Goal: Obtain resource: Obtain resource

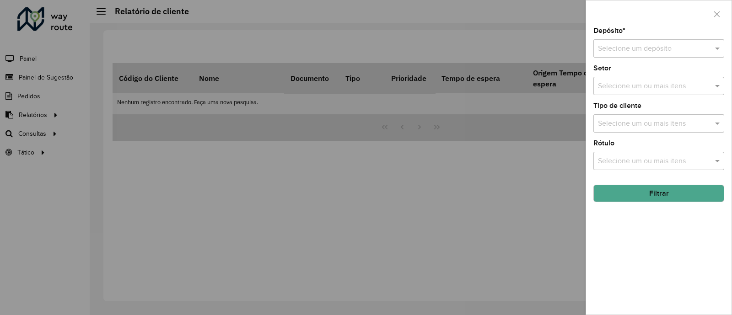
click at [41, 127] on div at bounding box center [366, 157] width 732 height 315
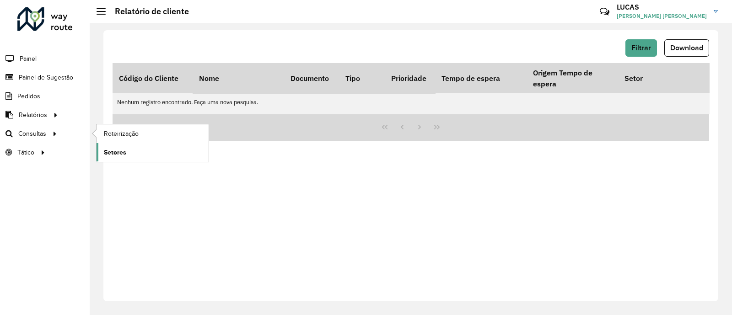
click at [124, 150] on span "Setores" at bounding box center [115, 153] width 22 height 10
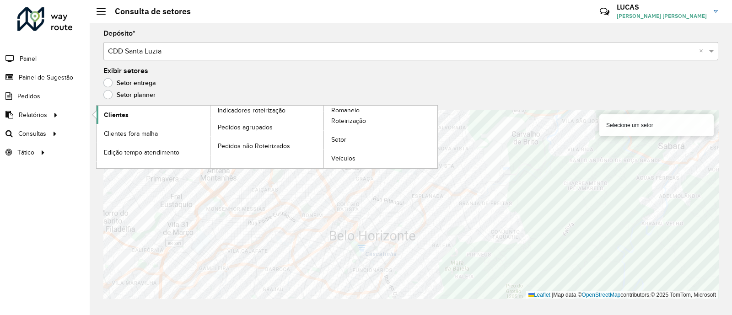
click at [134, 110] on link "Clientes" at bounding box center [153, 115] width 113 height 18
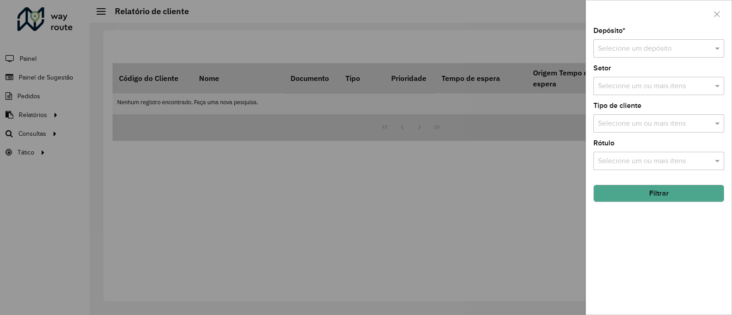
click at [628, 47] on input "text" at bounding box center [649, 48] width 103 height 11
drag, startPoint x: 618, startPoint y: 67, endPoint x: 635, endPoint y: 95, distance: 32.3
click at [617, 68] on div "CDD Santa Luzia" at bounding box center [659, 76] width 130 height 16
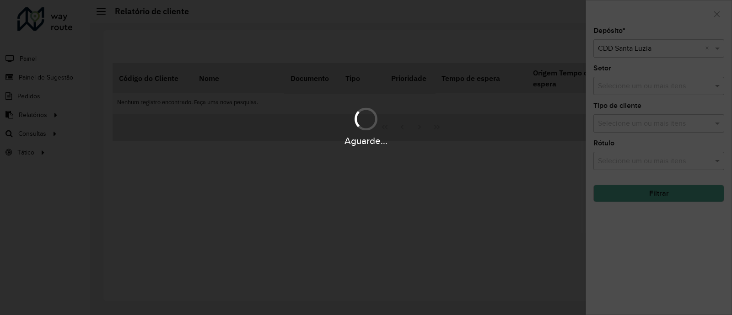
click at [649, 182] on div "Aguarde..." at bounding box center [366, 157] width 732 height 315
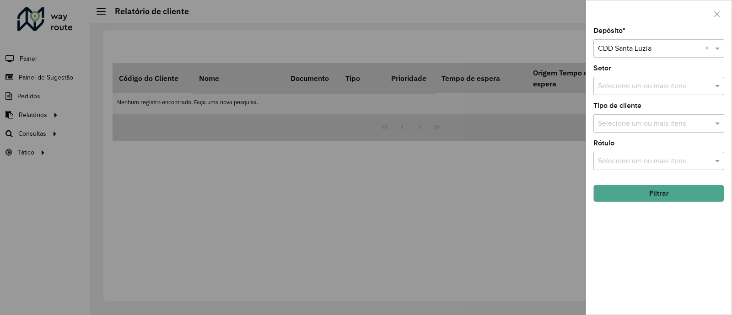
click at [648, 194] on hb-app "Aguarde... Pop-up bloqueado! Seu navegador bloqueou automáticamente a abertura …" at bounding box center [366, 157] width 732 height 315
click at [648, 194] on button "Filtrar" at bounding box center [659, 193] width 131 height 17
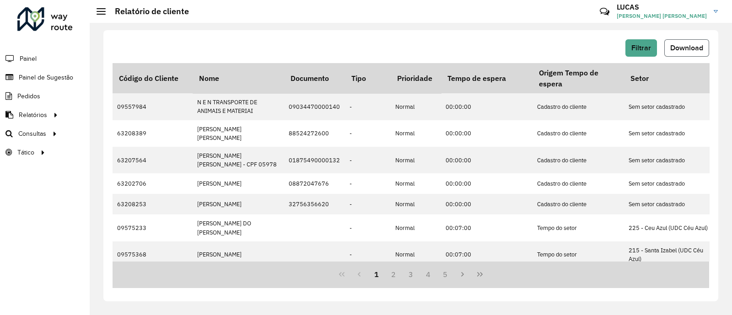
click at [689, 46] on span "Download" at bounding box center [686, 48] width 33 height 8
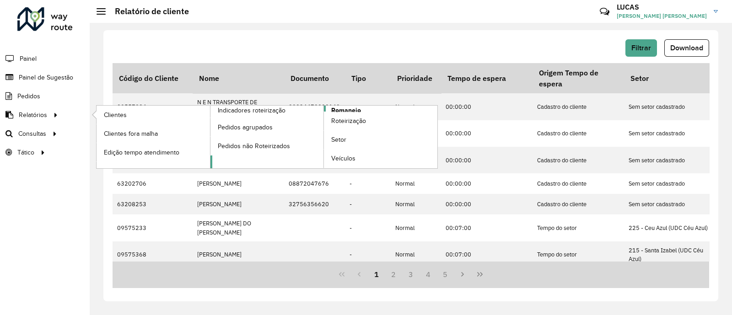
click at [339, 108] on span "Romaneio" at bounding box center [346, 111] width 30 height 10
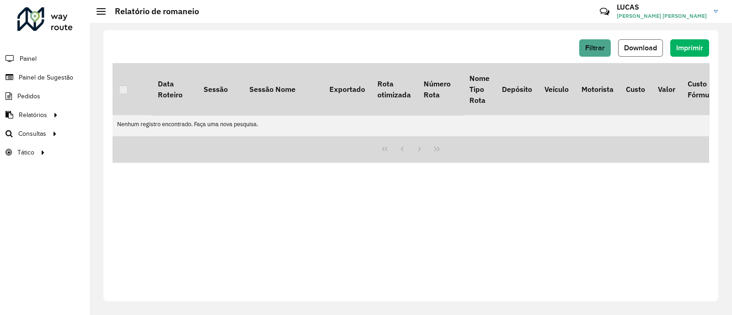
click at [641, 44] on span "Download" at bounding box center [640, 48] width 33 height 8
click at [591, 49] on span "Filtrar" at bounding box center [595, 48] width 20 height 8
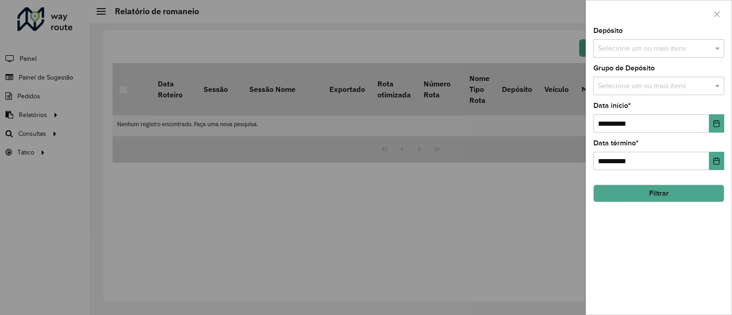
click at [637, 47] on input "text" at bounding box center [654, 48] width 117 height 11
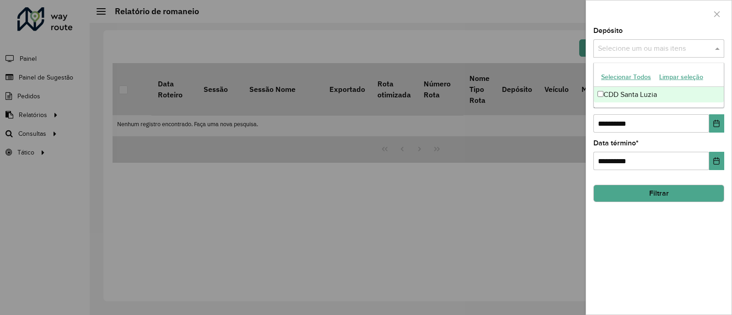
click at [619, 92] on div "CDD Santa Luzia" at bounding box center [659, 95] width 130 height 16
click at [647, 140] on div "**********" at bounding box center [659, 170] width 146 height 287
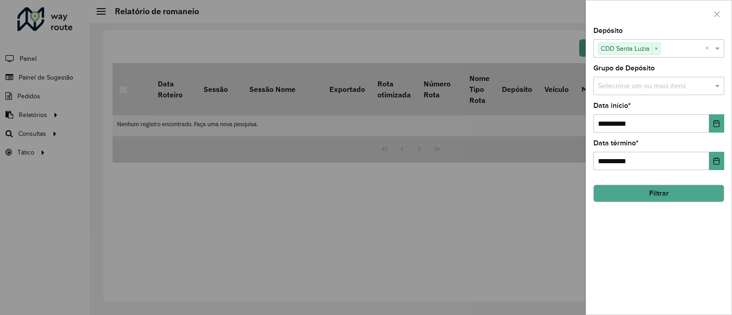
click at [648, 191] on button "Filtrar" at bounding box center [659, 193] width 131 height 17
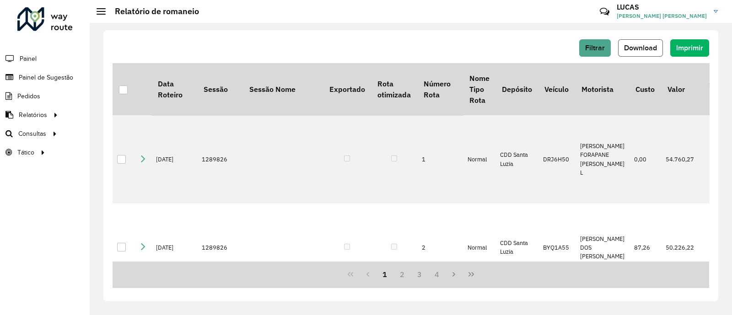
click at [648, 48] on span "Download" at bounding box center [640, 48] width 33 height 8
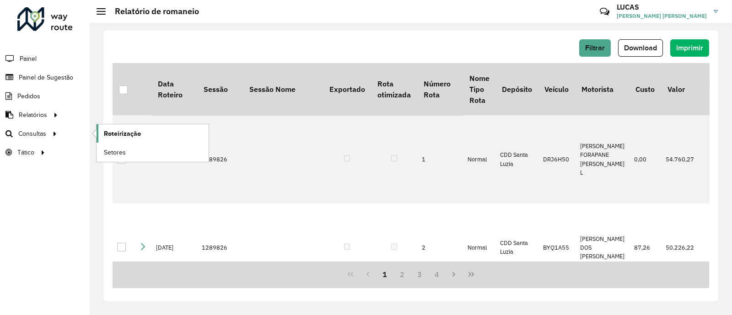
click at [112, 132] on span "Roteirização" at bounding box center [122, 134] width 37 height 10
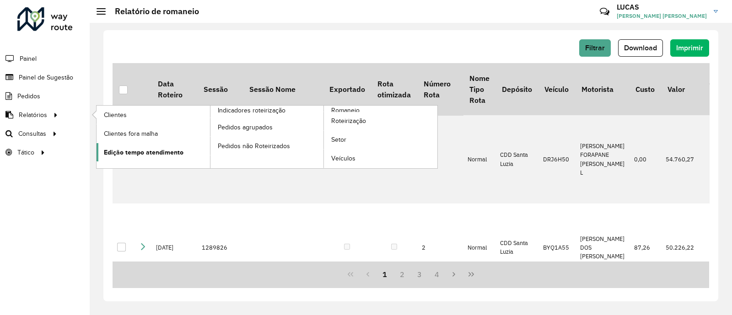
click at [162, 152] on span "Edição tempo atendimento" at bounding box center [144, 153] width 80 height 10
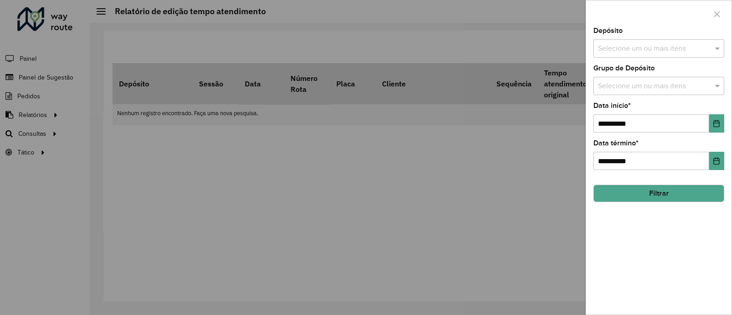
click at [620, 47] on input "text" at bounding box center [654, 48] width 117 height 11
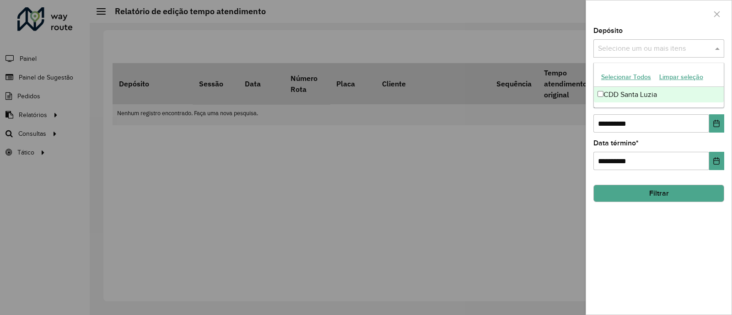
click at [610, 89] on div "CDD Santa Luzia" at bounding box center [659, 95] width 130 height 16
click at [655, 192] on button "Filtrar" at bounding box center [659, 193] width 131 height 17
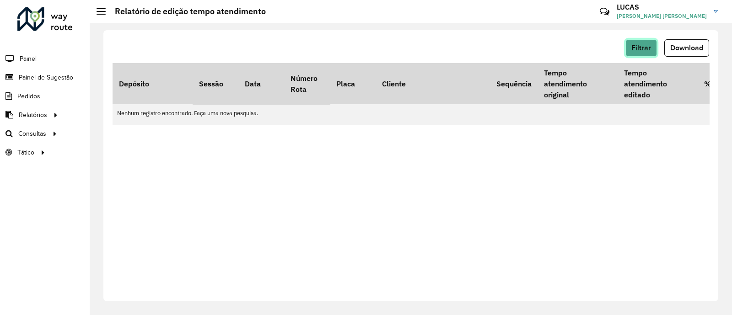
click at [646, 53] on button "Filtrar" at bounding box center [642, 47] width 32 height 17
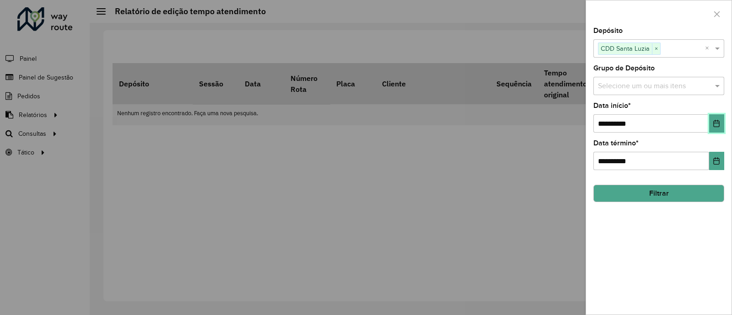
click at [717, 124] on icon "Choose Date" at bounding box center [716, 123] width 7 height 7
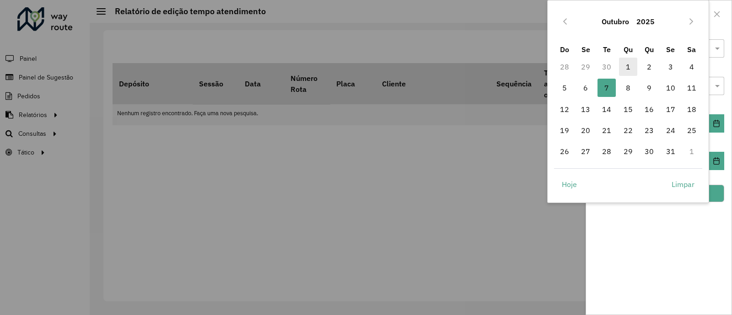
click at [632, 64] on span "1" at bounding box center [628, 67] width 18 height 18
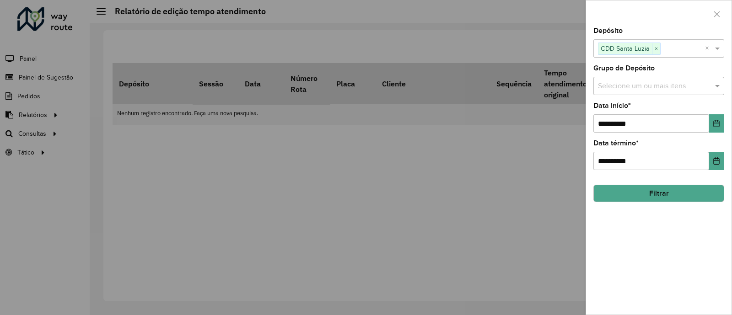
click at [650, 191] on button "Filtrar" at bounding box center [659, 193] width 131 height 17
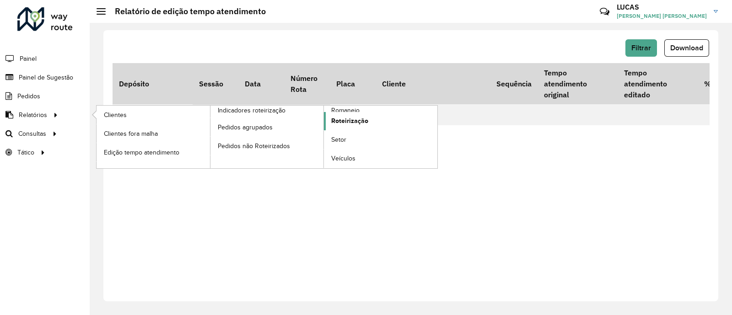
click at [352, 123] on span "Roteirização" at bounding box center [349, 121] width 37 height 10
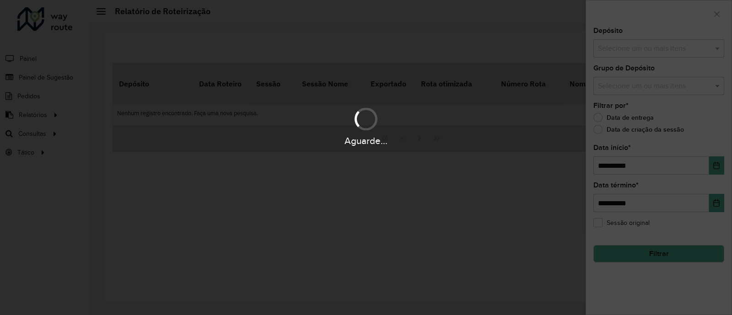
click at [625, 46] on div "Aguarde..." at bounding box center [366, 157] width 732 height 315
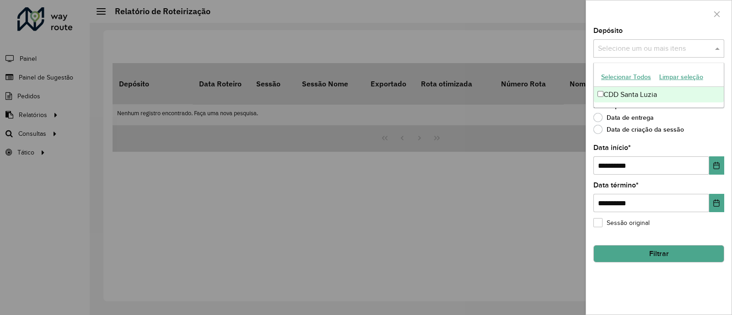
click at [626, 41] on div "Selecione um ou mais itens" at bounding box center [659, 48] width 131 height 18
click at [615, 97] on div "CDD Santa Luzia" at bounding box center [659, 95] width 130 height 16
click at [653, 252] on button "Filtrar" at bounding box center [659, 253] width 131 height 17
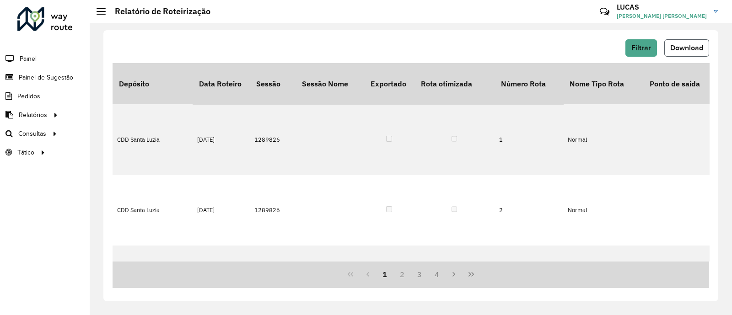
click at [689, 45] on span "Download" at bounding box center [686, 48] width 33 height 8
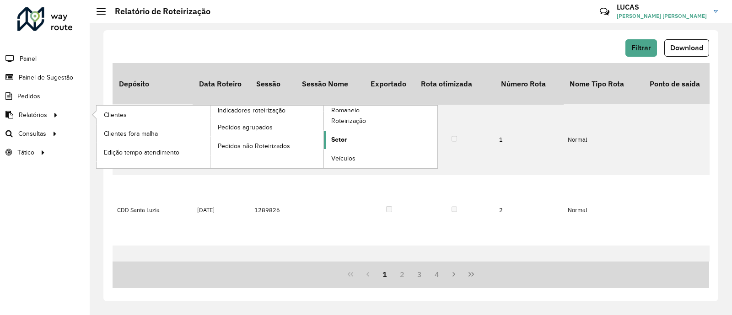
click at [337, 137] on span "Setor" at bounding box center [339, 140] width 16 height 10
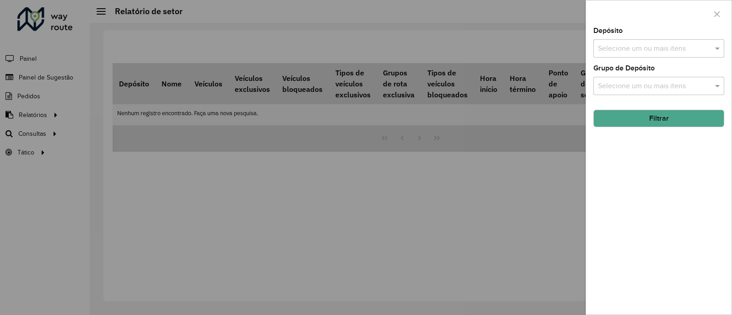
click at [686, 41] on div "Selecione um ou mais itens" at bounding box center [659, 48] width 131 height 18
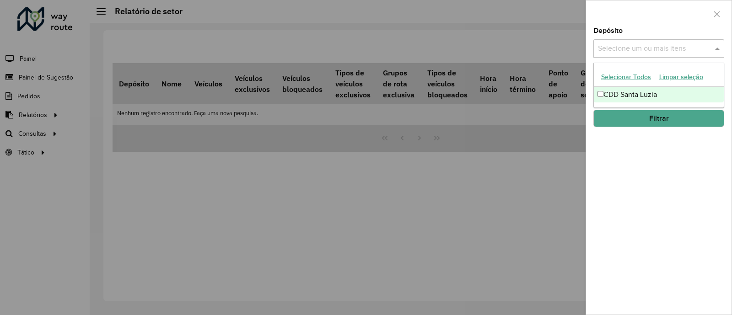
drag, startPoint x: 646, startPoint y: 93, endPoint x: 648, endPoint y: 97, distance: 4.7
click at [648, 93] on div "CDD Santa Luzia" at bounding box center [659, 95] width 130 height 16
click at [647, 122] on button "Filtrar" at bounding box center [659, 118] width 131 height 17
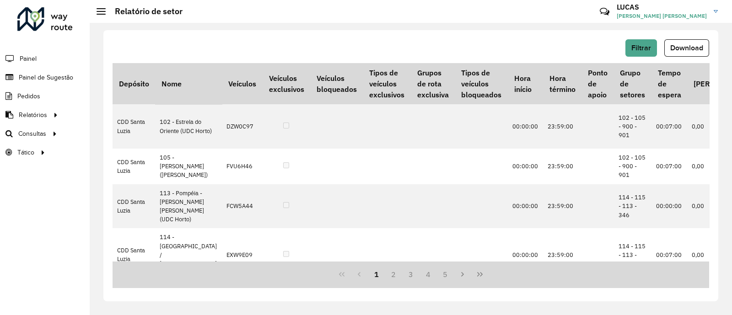
drag, startPoint x: 689, startPoint y: 45, endPoint x: 683, endPoint y: 44, distance: 6.4
click at [690, 45] on span "Download" at bounding box center [686, 48] width 33 height 8
click at [123, 148] on span "Setores" at bounding box center [115, 153] width 22 height 10
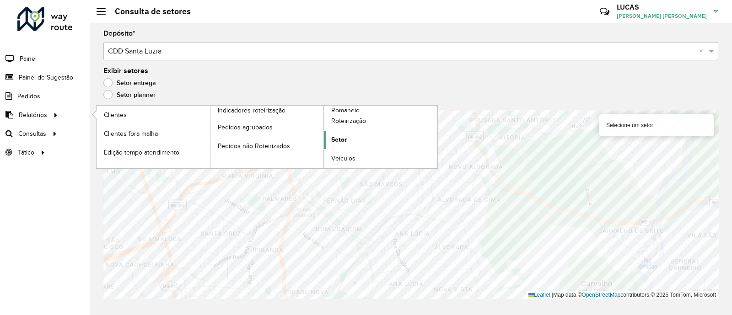
click at [335, 145] on link "Setor" at bounding box center [380, 140] width 113 height 18
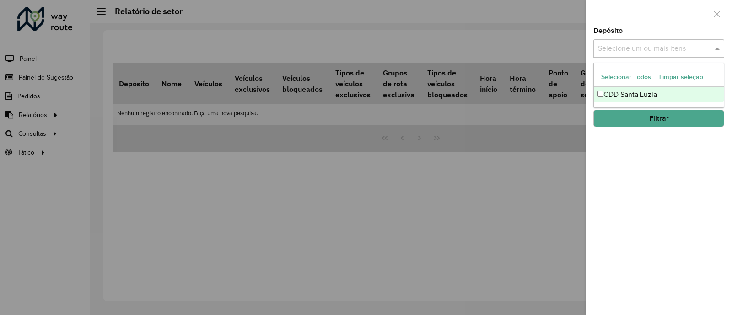
click at [647, 53] on input "text" at bounding box center [654, 48] width 117 height 11
click at [631, 92] on div "CDD Santa Luzia" at bounding box center [659, 95] width 130 height 16
click at [645, 123] on button "Filtrar" at bounding box center [659, 118] width 131 height 17
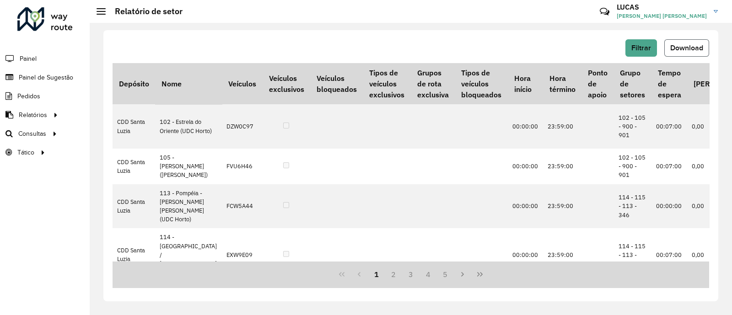
click at [679, 51] on button "Download" at bounding box center [686, 47] width 45 height 17
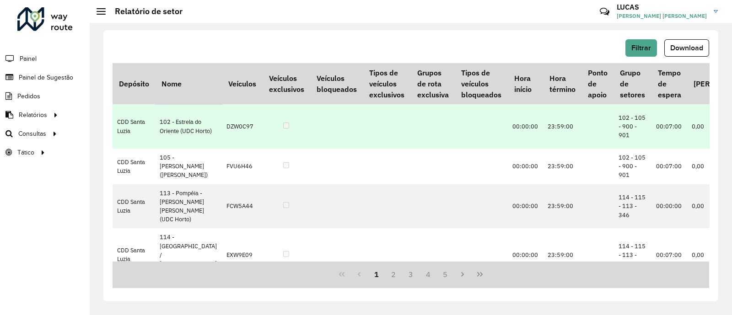
drag, startPoint x: 433, startPoint y: 163, endPoint x: 438, endPoint y: 124, distance: 40.1
click at [455, 149] on td at bounding box center [481, 126] width 53 height 44
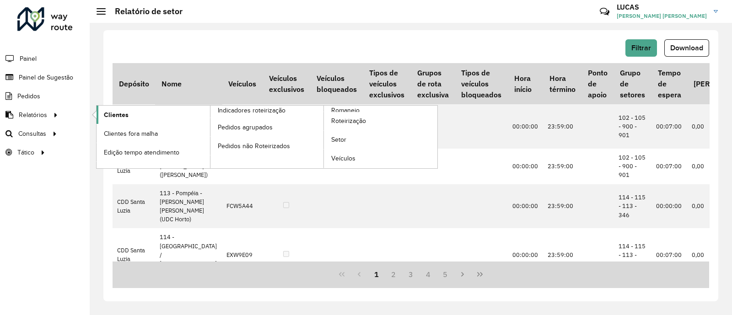
click at [107, 113] on span "Clientes" at bounding box center [116, 115] width 25 height 10
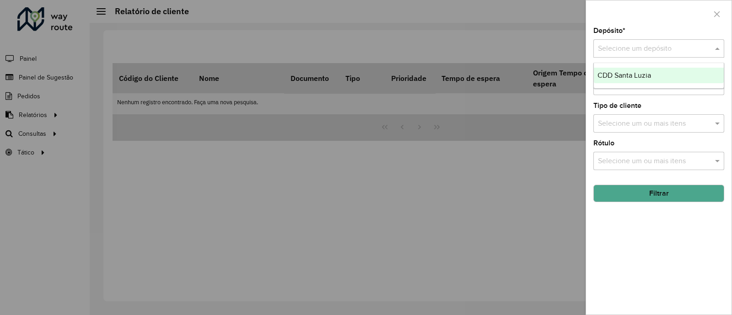
click at [693, 50] on input "text" at bounding box center [649, 48] width 103 height 11
click at [641, 77] on span "CDD Santa Luzia" at bounding box center [625, 75] width 54 height 8
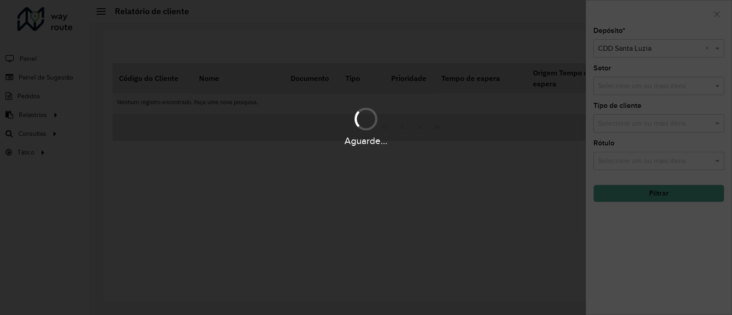
click at [675, 189] on div "Aguarde..." at bounding box center [366, 157] width 732 height 315
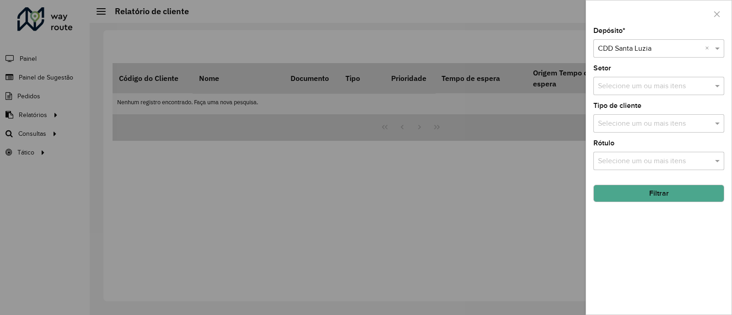
click at [676, 193] on button "Filtrar" at bounding box center [659, 193] width 131 height 17
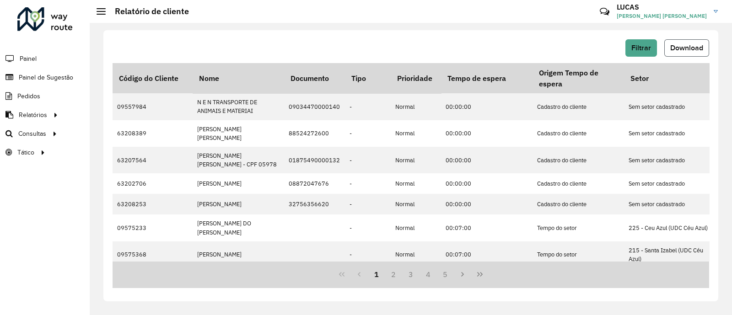
click at [700, 42] on button "Download" at bounding box center [686, 47] width 45 height 17
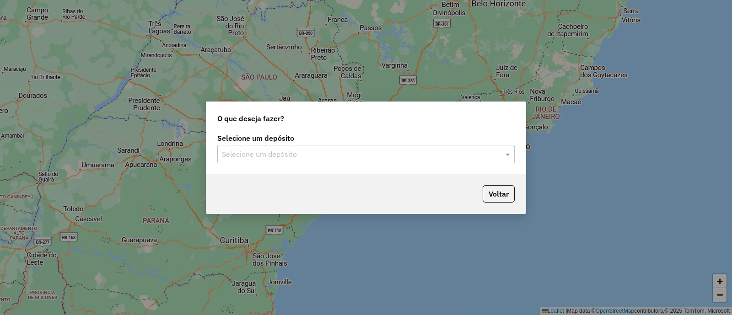
click at [259, 156] on input "text" at bounding box center [357, 154] width 270 height 11
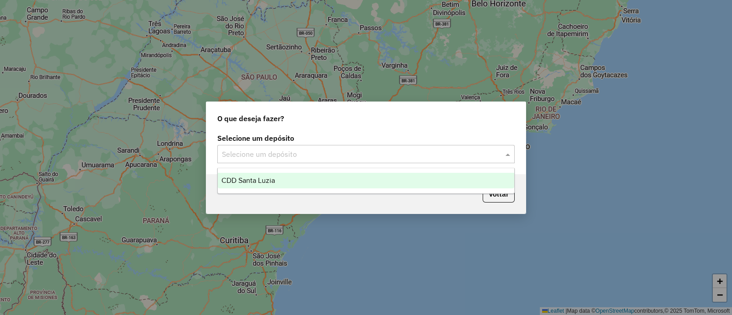
click at [263, 184] on span "CDD Santa Luzia" at bounding box center [248, 181] width 54 height 8
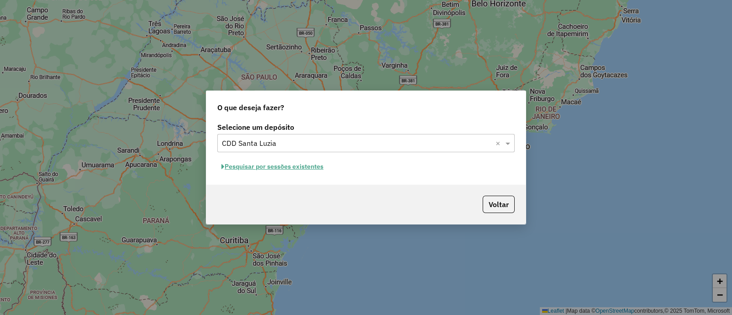
click at [311, 170] on button "Pesquisar por sessões existentes" at bounding box center [272, 167] width 110 height 14
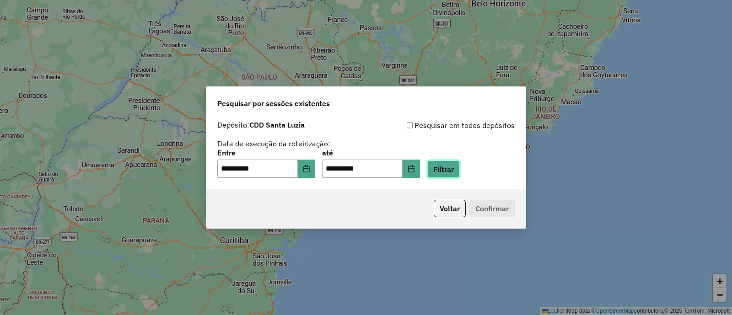
click at [448, 166] on button "Filtrar" at bounding box center [443, 169] width 32 height 17
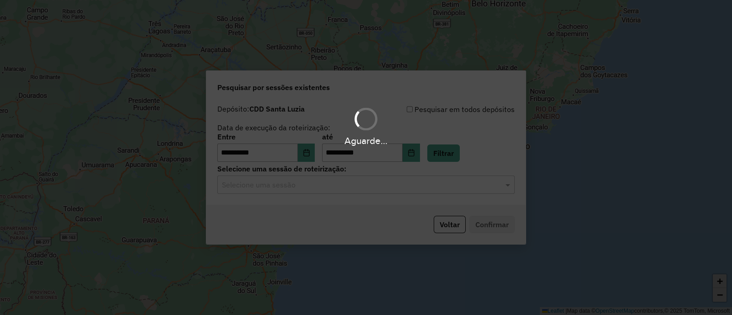
click at [282, 186] on div "Aguarde..." at bounding box center [366, 157] width 732 height 315
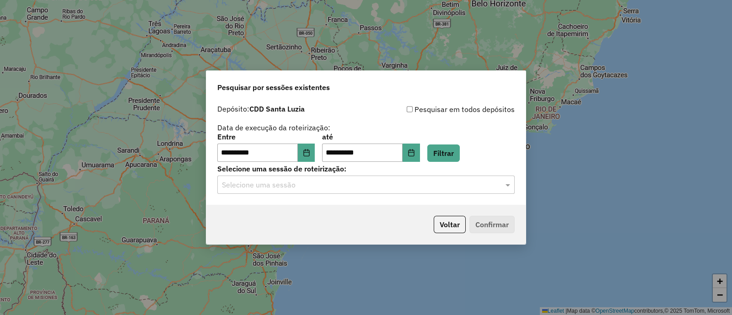
click at [283, 186] on input "text" at bounding box center [357, 185] width 270 height 11
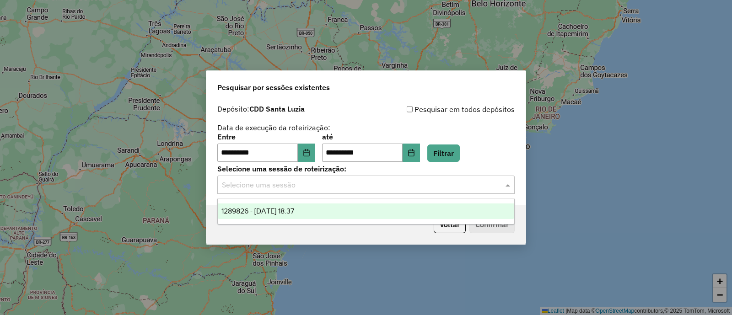
click at [273, 208] on span "1289826 - 07/10/2025 18:37" at bounding box center [257, 211] width 73 height 8
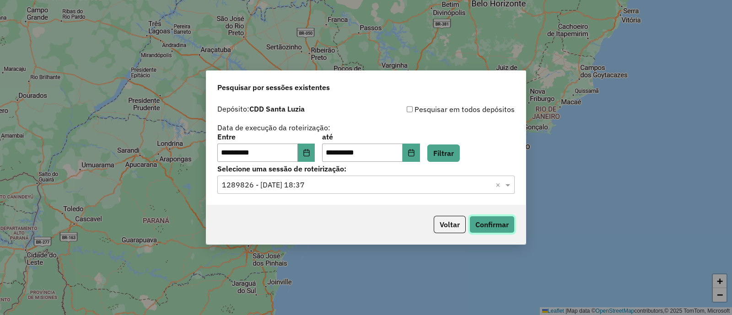
click at [470, 219] on button "Confirmar" at bounding box center [492, 224] width 45 height 17
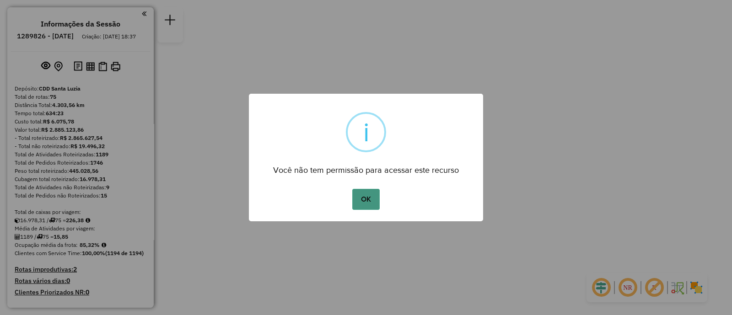
click at [358, 202] on button "OK" at bounding box center [365, 199] width 27 height 21
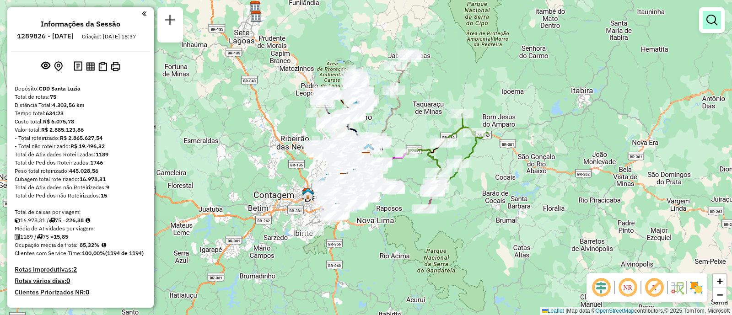
click at [710, 26] on link at bounding box center [712, 20] width 18 height 18
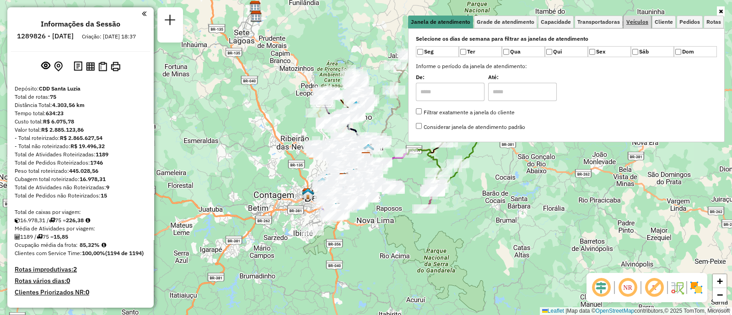
click at [639, 21] on span "Veículos" at bounding box center [638, 21] width 22 height 5
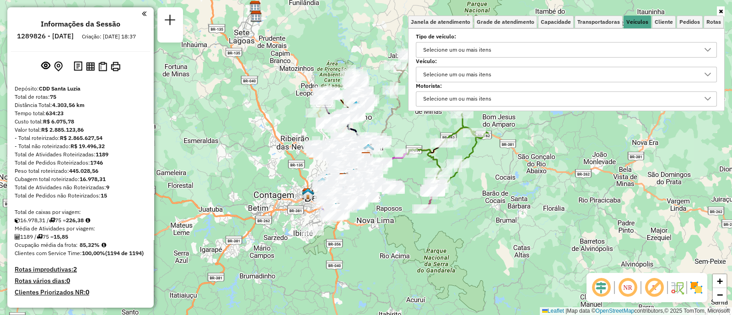
click at [491, 72] on div "Selecione um ou mais itens" at bounding box center [457, 74] width 75 height 15
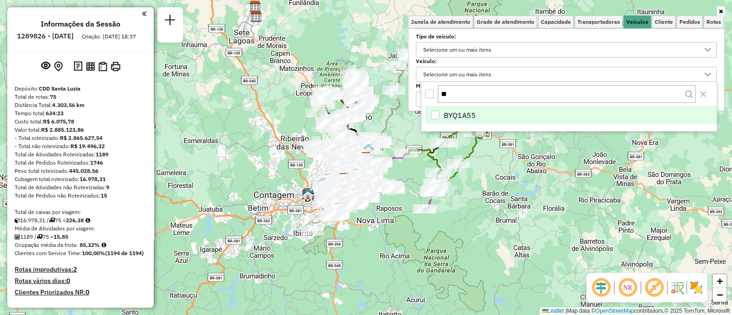
type input "**"
click at [467, 113] on span "BYQ1A55" at bounding box center [460, 115] width 32 height 11
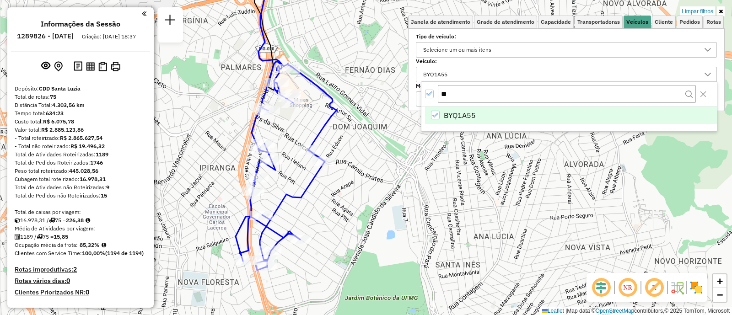
drag, startPoint x: 343, startPoint y: 150, endPoint x: 377, endPoint y: 129, distance: 39.6
click at [377, 129] on div "Limpar filtros Janela de atendimento Grade de atendimento Capacidade Transporta…" at bounding box center [366, 157] width 732 height 315
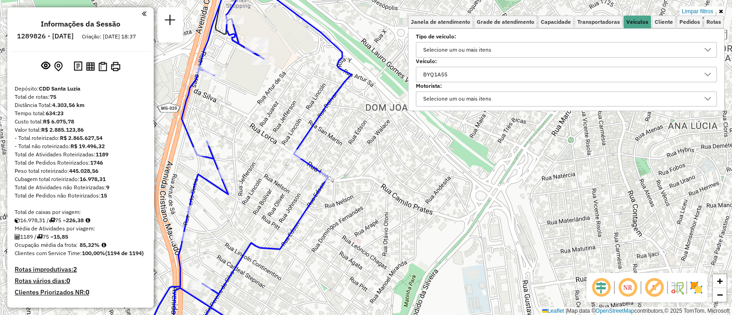
drag, startPoint x: 239, startPoint y: 173, endPoint x: 286, endPoint y: 205, distance: 57.3
click at [283, 202] on div "Limpar filtros Janela de atendimento Grade de atendimento Capacidade Transporta…" at bounding box center [366, 157] width 732 height 315
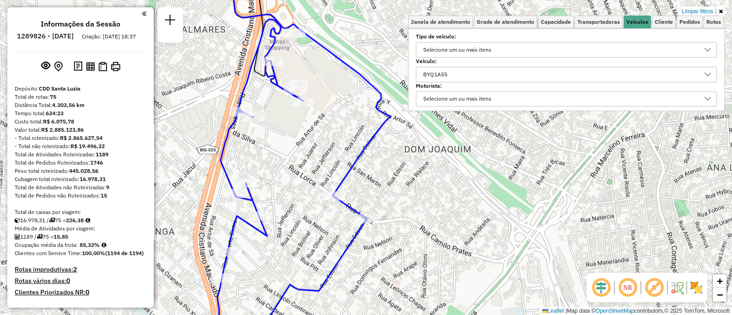
drag, startPoint x: 293, startPoint y: 210, endPoint x: 298, endPoint y: 234, distance: 24.8
click at [295, 228] on div "Limpar filtros Janela de atendimento Grade de atendimento Capacidade Transporta…" at bounding box center [366, 157] width 732 height 315
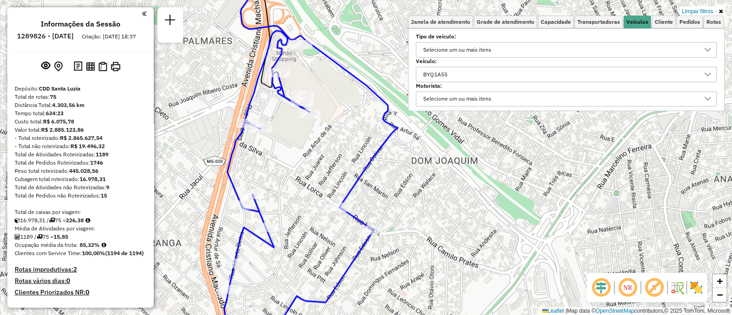
drag, startPoint x: 298, startPoint y: 234, endPoint x: 304, endPoint y: 223, distance: 13.1
click at [304, 223] on div "Limpar filtros Janela de atendimento Grade de atendimento Capacidade Transporta…" at bounding box center [366, 157] width 732 height 315
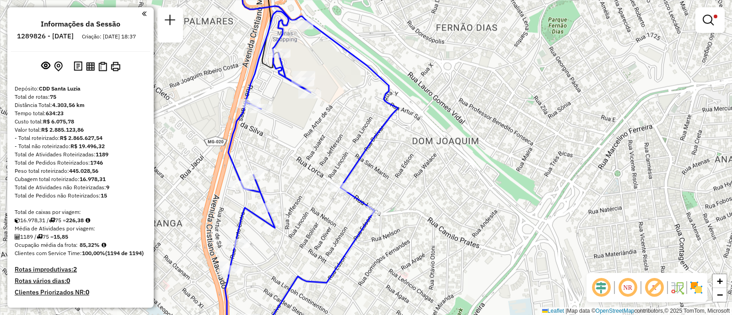
click at [305, 223] on div "Limpar filtros Janela de atendimento Grade de atendimento Capacidade Transporta…" at bounding box center [366, 157] width 732 height 315
click at [305, 213] on div "Limpar filtros Janela de atendimento Grade de atendimento Capacidade Transporta…" at bounding box center [366, 157] width 732 height 315
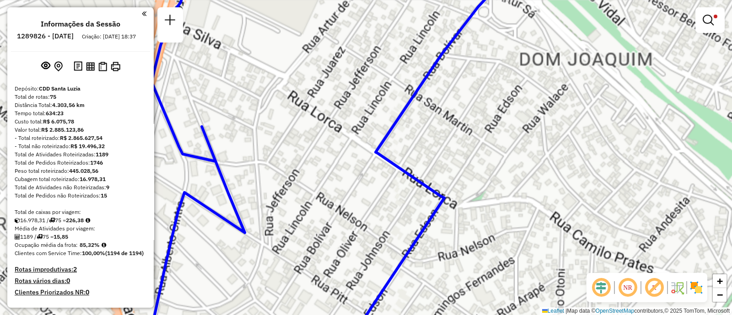
click at [305, 213] on div "Limpar filtros Janela de atendimento Grade de atendimento Capacidade Transporta…" at bounding box center [366, 157] width 732 height 315
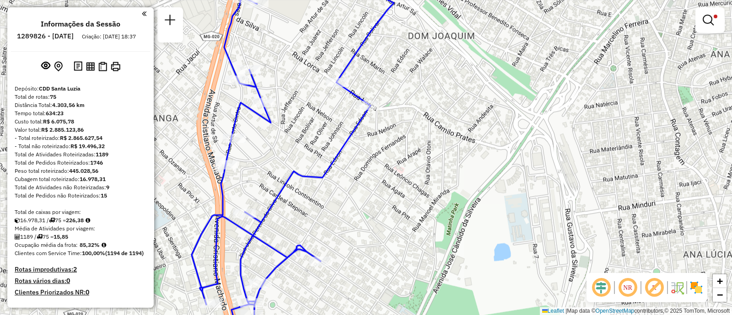
drag, startPoint x: 311, startPoint y: 142, endPoint x: 304, endPoint y: 130, distance: 14.0
click at [304, 130] on div "Limpar filtros Janela de atendimento Grade de atendimento Capacidade Transporta…" at bounding box center [366, 157] width 732 height 315
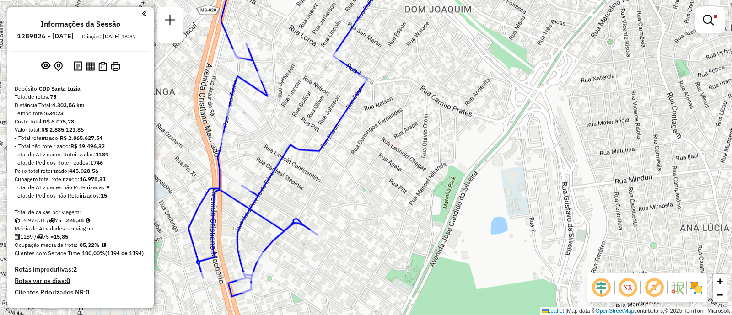
drag, startPoint x: 314, startPoint y: 147, endPoint x: 315, endPoint y: 129, distance: 18.3
click at [315, 129] on div "Limpar filtros Janela de atendimento Grade de atendimento Capacidade Transporta…" at bounding box center [366, 157] width 732 height 315
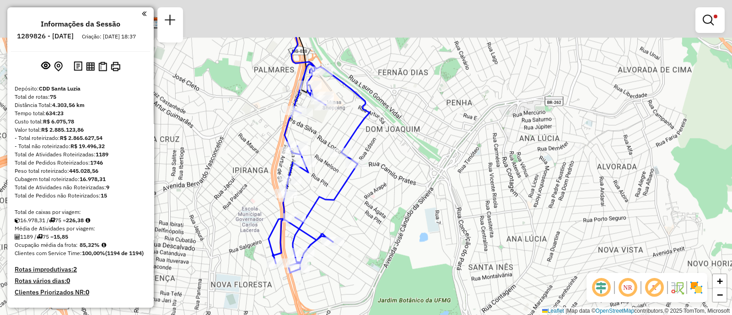
drag, startPoint x: 319, startPoint y: 185, endPoint x: 322, endPoint y: 178, distance: 7.0
click at [321, 189] on div "Limpar filtros Janela de atendimento Grade de atendimento Capacidade Transporta…" at bounding box center [366, 157] width 732 height 315
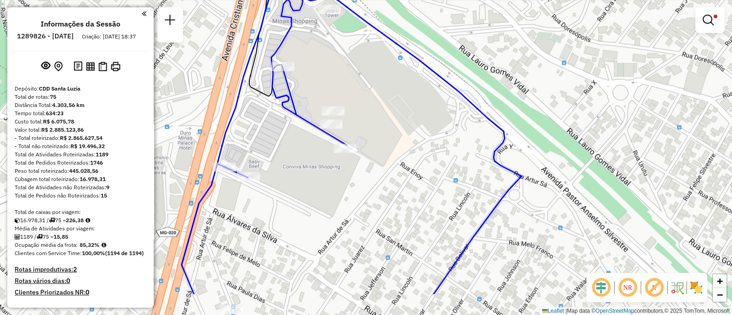
drag, startPoint x: 351, startPoint y: 157, endPoint x: 370, endPoint y: 86, distance: 72.5
click at [367, 87] on div "Limpar filtros Janela de atendimento Grade de atendimento Capacidade Transporta…" at bounding box center [366, 157] width 732 height 315
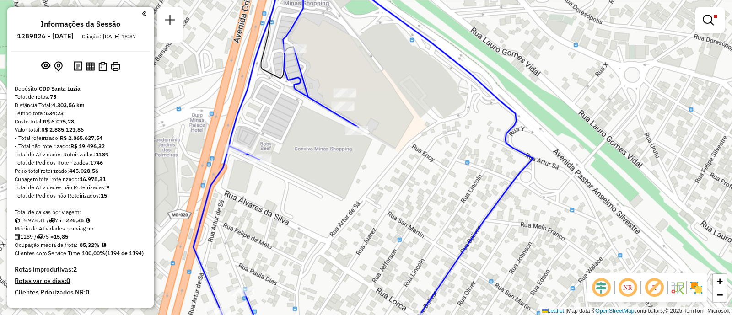
click at [380, 86] on div "Limpar filtros Janela de atendimento Grade de atendimento Capacidade Transporta…" at bounding box center [366, 157] width 732 height 315
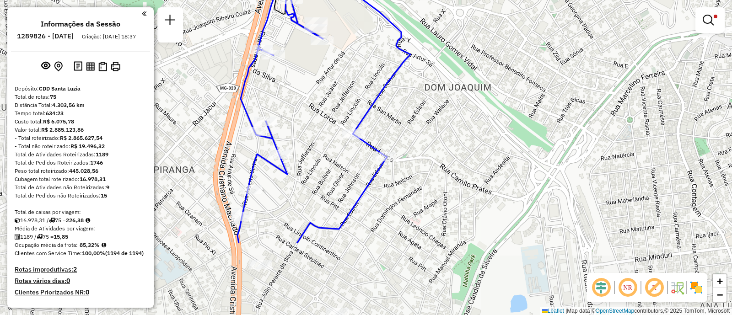
drag, startPoint x: 307, startPoint y: 183, endPoint x: 346, endPoint y: 52, distance: 136.1
click at [346, 52] on div "Limpar filtros Janela de atendimento Grade de atendimento Capacidade Transporta…" at bounding box center [366, 157] width 732 height 315
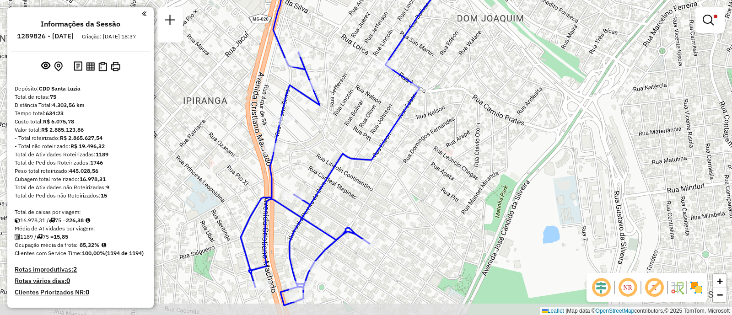
drag, startPoint x: 311, startPoint y: 198, endPoint x: 318, endPoint y: 161, distance: 38.1
click at [318, 161] on div "Limpar filtros Janela de atendimento Grade de atendimento Capacidade Transporta…" at bounding box center [366, 157] width 732 height 315
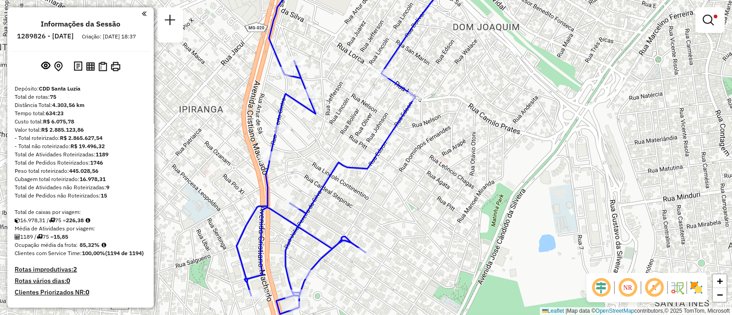
drag, startPoint x: 316, startPoint y: 157, endPoint x: 301, endPoint y: 250, distance: 94.0
click at [301, 250] on div "Limpar filtros Janela de atendimento Grade de atendimento Capacidade Transporta…" at bounding box center [366, 157] width 732 height 315
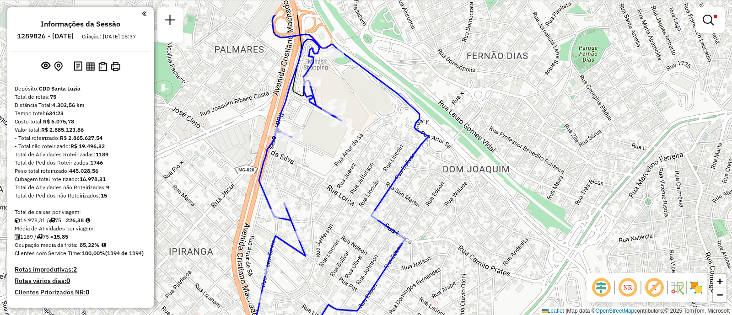
drag, startPoint x: 341, startPoint y: 200, endPoint x: 342, endPoint y: 223, distance: 23.4
click at [342, 225] on div "Limpar filtros Janela de atendimento Grade de atendimento Capacidade Transporta…" at bounding box center [366, 157] width 732 height 315
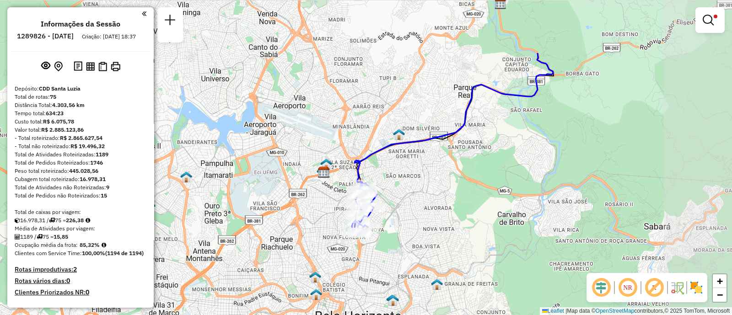
drag, startPoint x: 555, startPoint y: 83, endPoint x: 437, endPoint y: 179, distance: 151.9
click at [437, 179] on div "Limpar filtros Janela de atendimento Grade de atendimento Capacidade Transporta…" at bounding box center [366, 157] width 732 height 315
